Goal: Task Accomplishment & Management: Manage account settings

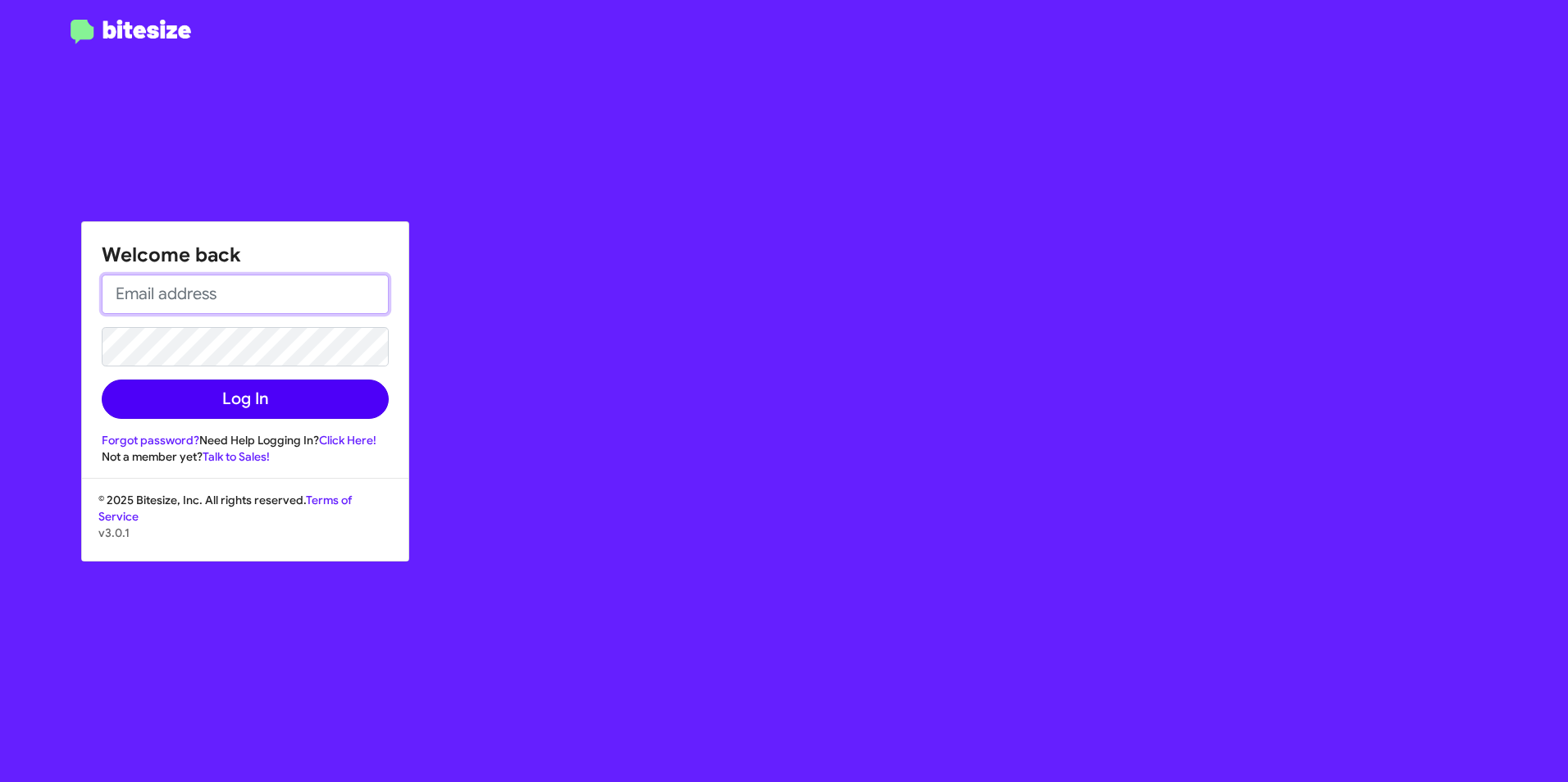
type input "[PERSON_NAME][EMAIL_ADDRESS][PERSON_NAME][PERSON_NAME][DOMAIN_NAME]"
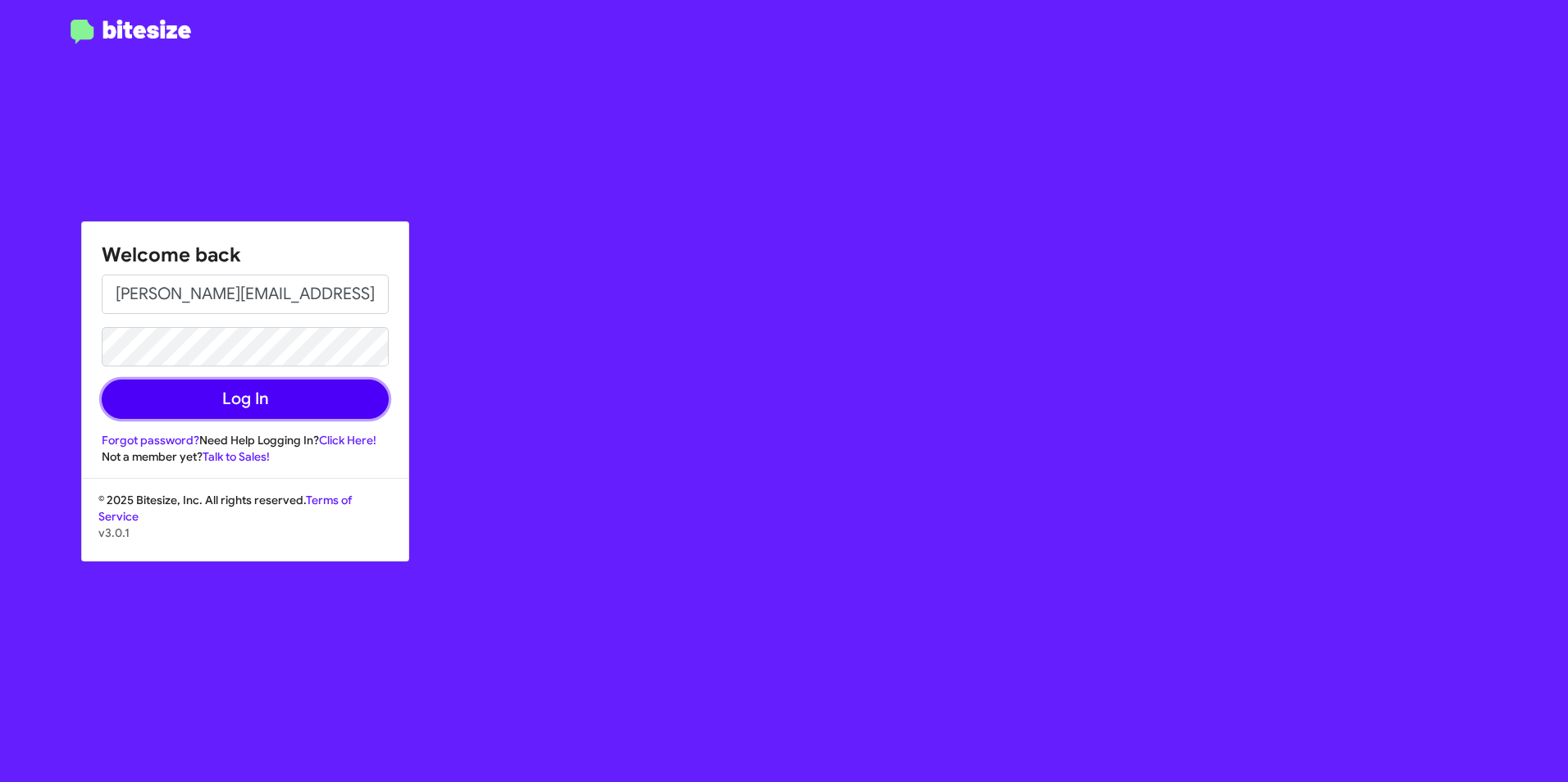
click at [308, 404] on button "Log In" at bounding box center [245, 399] width 287 height 39
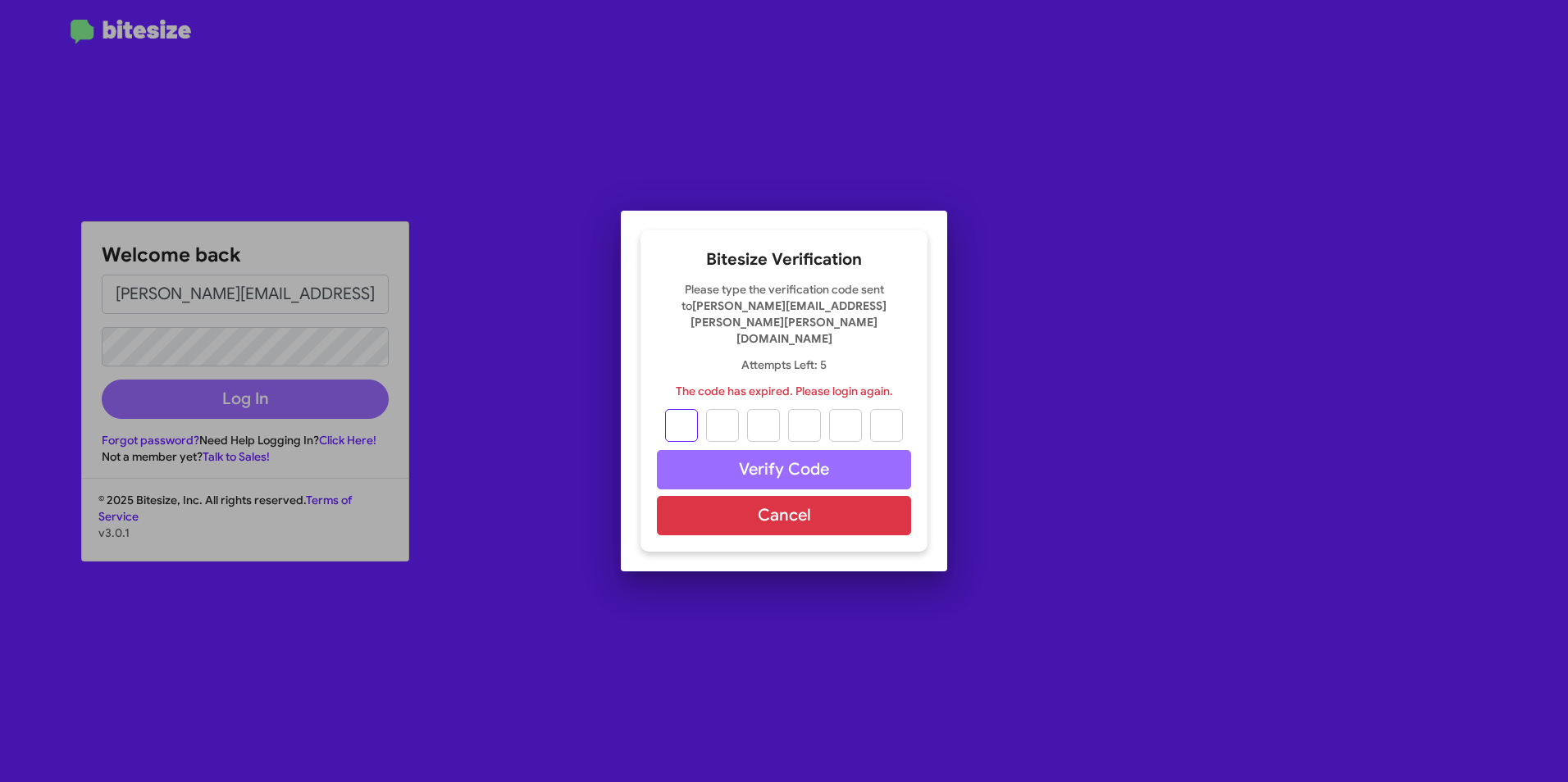
click at [681, 411] on input "text" at bounding box center [681, 425] width 33 height 33
click at [681, 414] on input "text" at bounding box center [681, 425] width 33 height 33
type input "1"
type input "2"
type input "8"
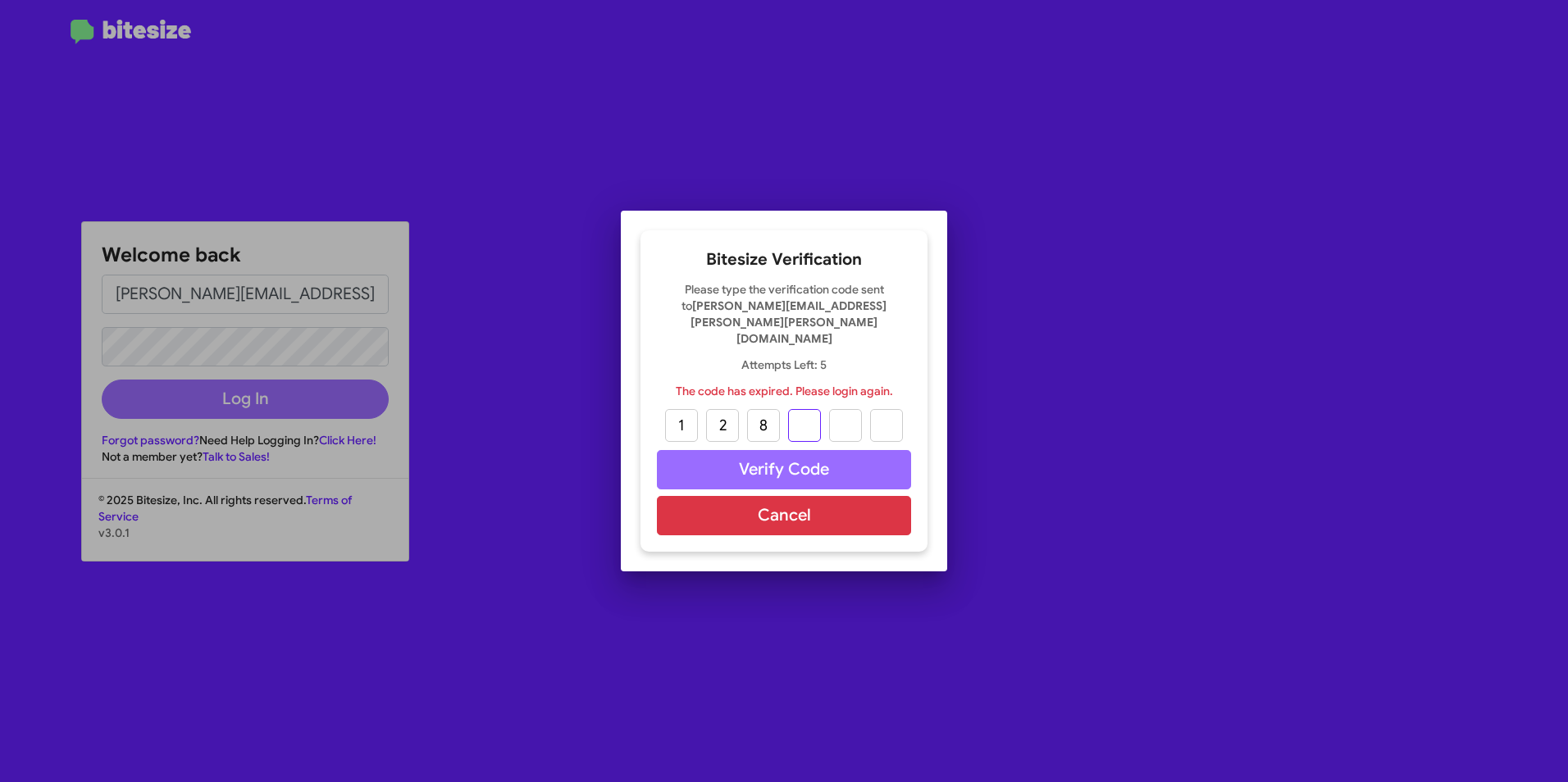
type input "0"
type input "6"
type input "0"
click at [271, 399] on div at bounding box center [784, 391] width 1568 height 782
click at [802, 507] on button "Cancel" at bounding box center [783, 515] width 254 height 39
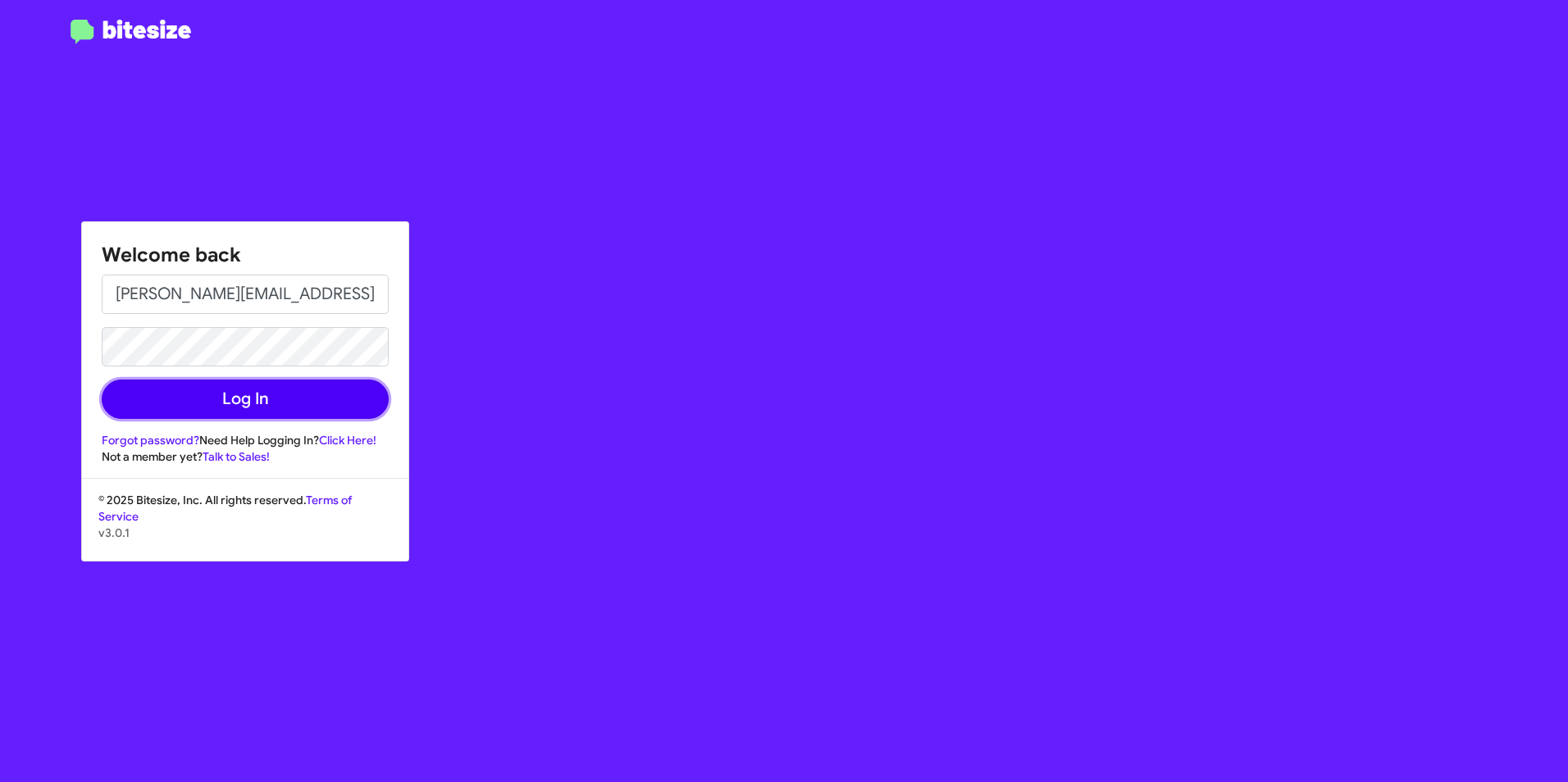
click at [290, 409] on button "Log In" at bounding box center [245, 399] width 287 height 39
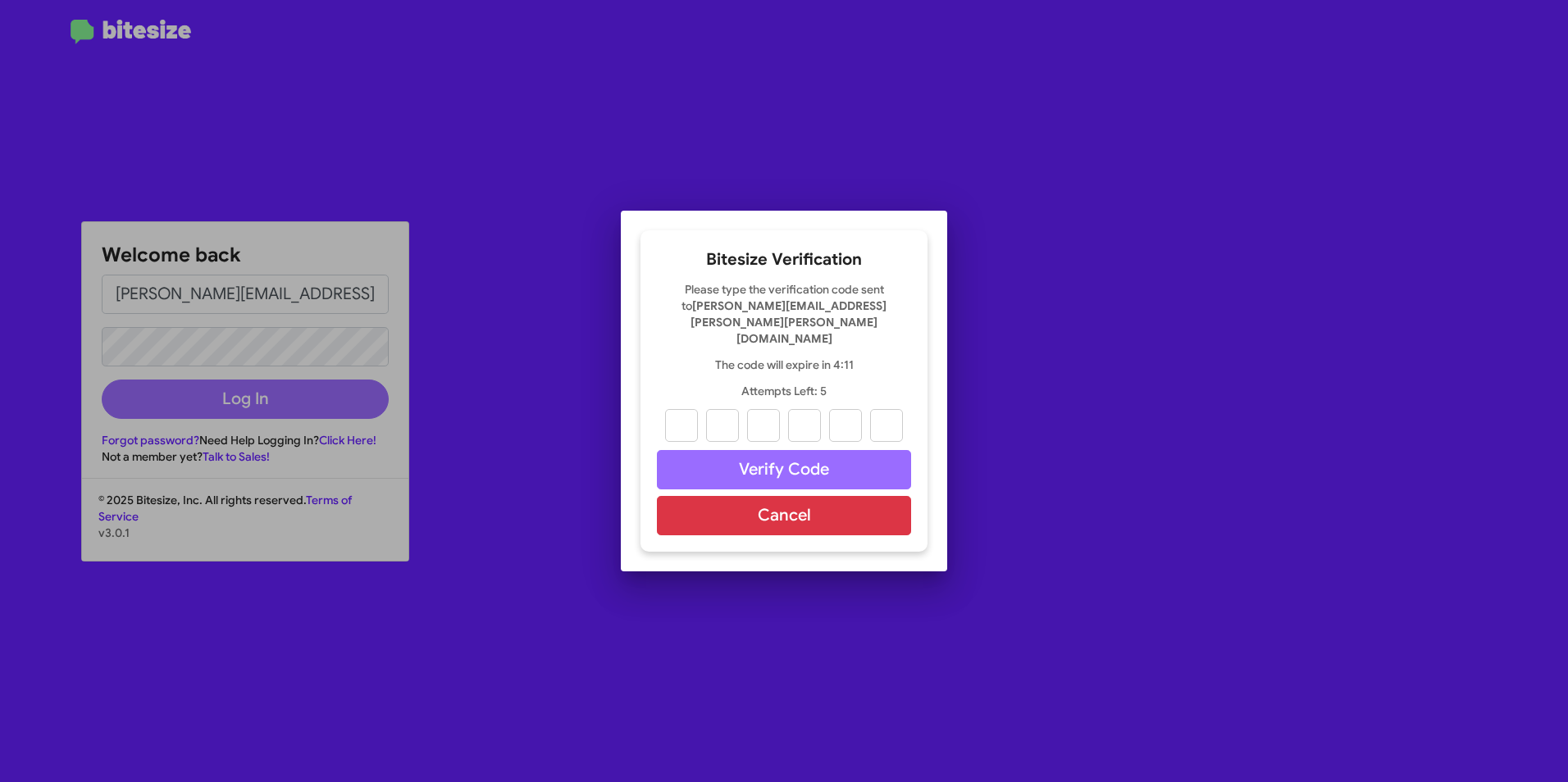
click at [298, 388] on div at bounding box center [784, 391] width 1568 height 782
click at [681, 409] on input "text" at bounding box center [681, 425] width 33 height 33
type input "0"
type input "2"
type input "0"
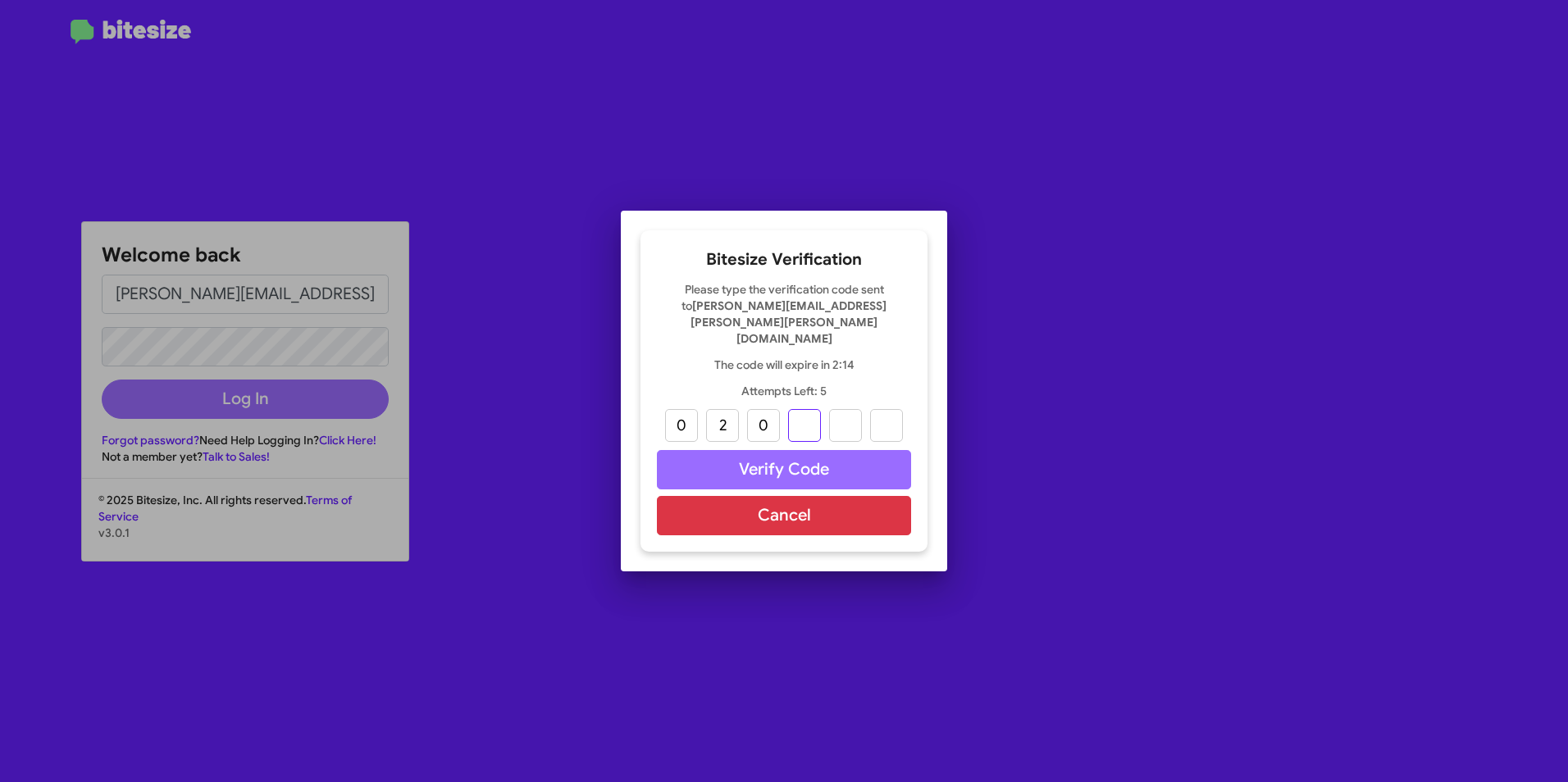
type input "6"
type input "8"
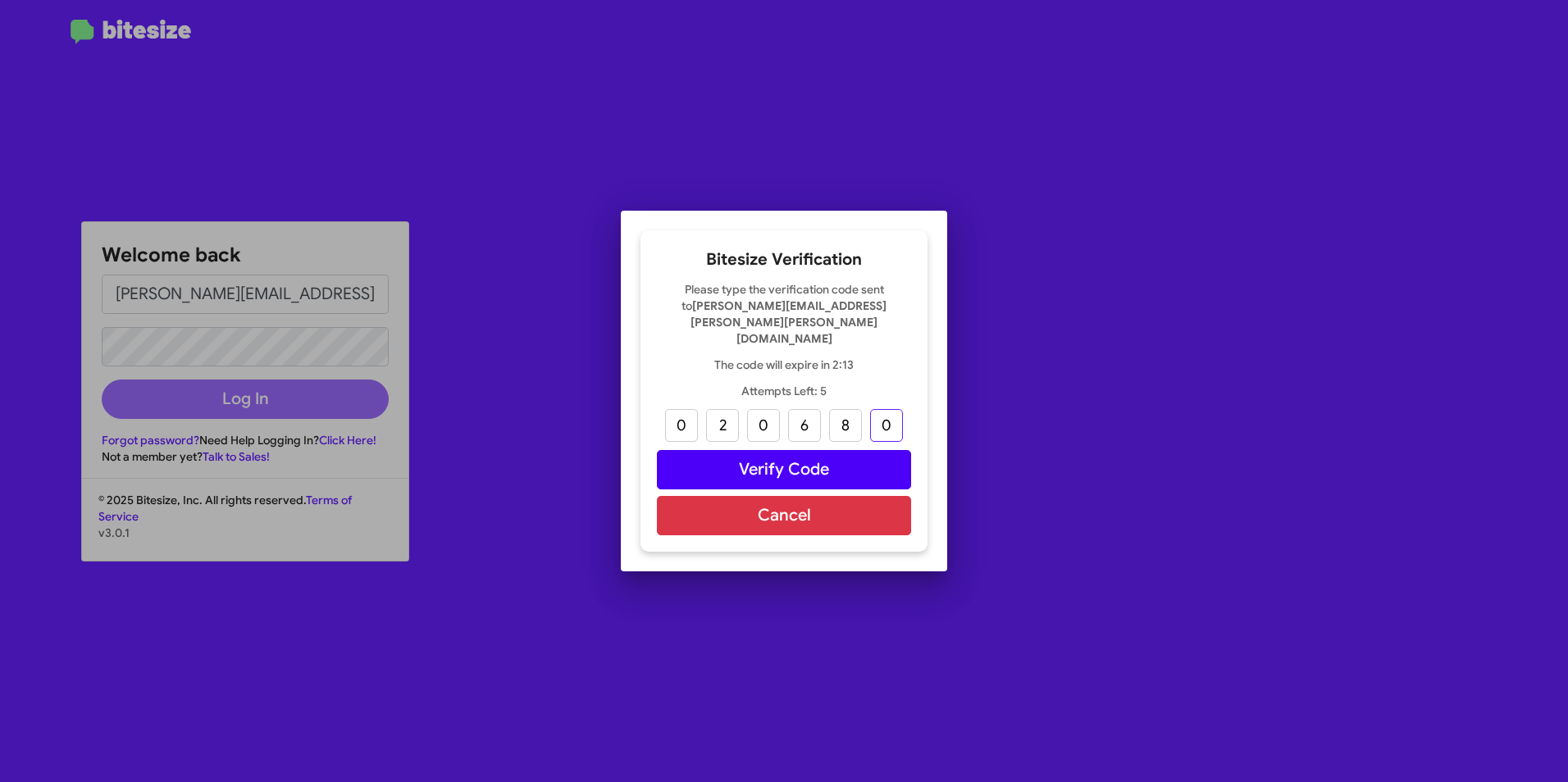
type input "0"
click at [740, 462] on button "Verify Code" at bounding box center [783, 469] width 254 height 39
